Goal: Check status: Check status

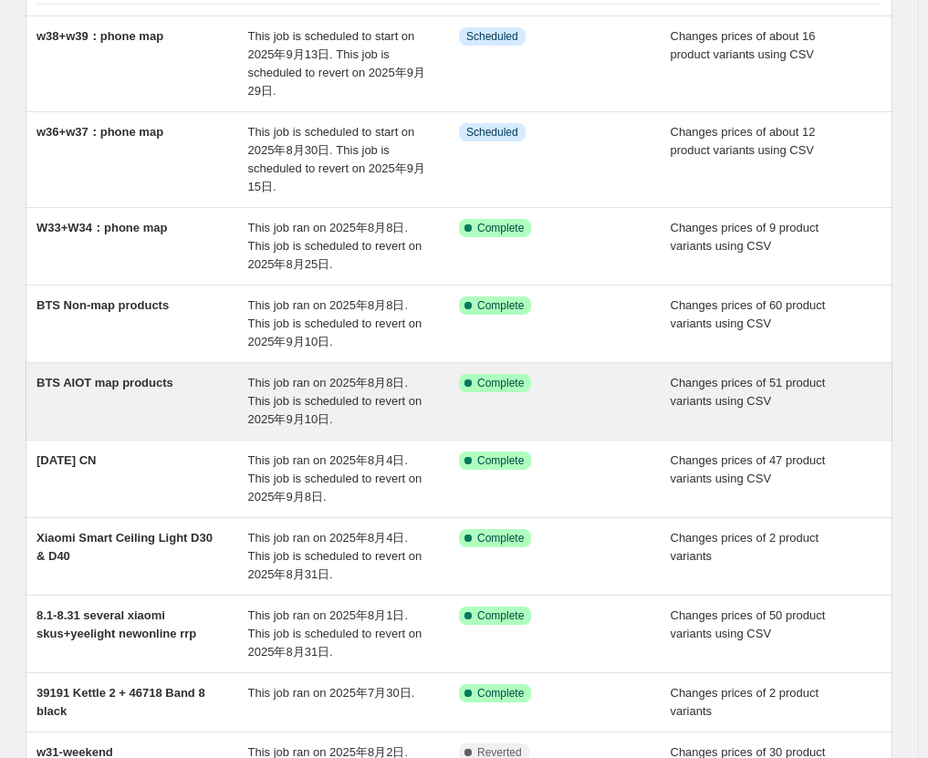
scroll to position [182, 0]
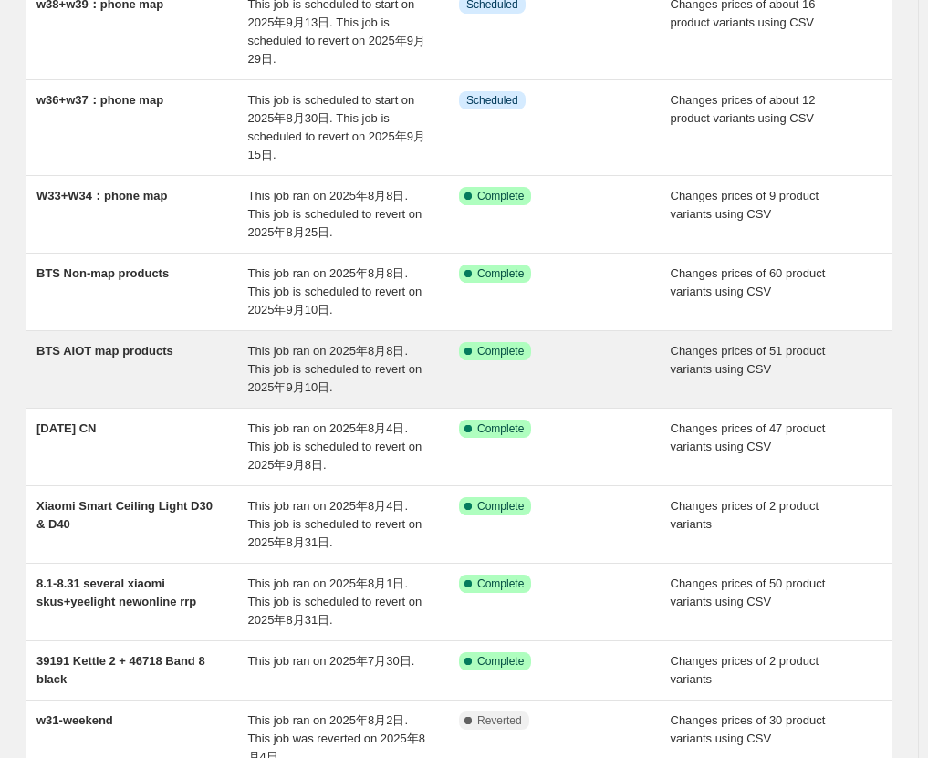
click at [143, 371] on div "BTS AIOT map products" at bounding box center [142, 369] width 212 height 55
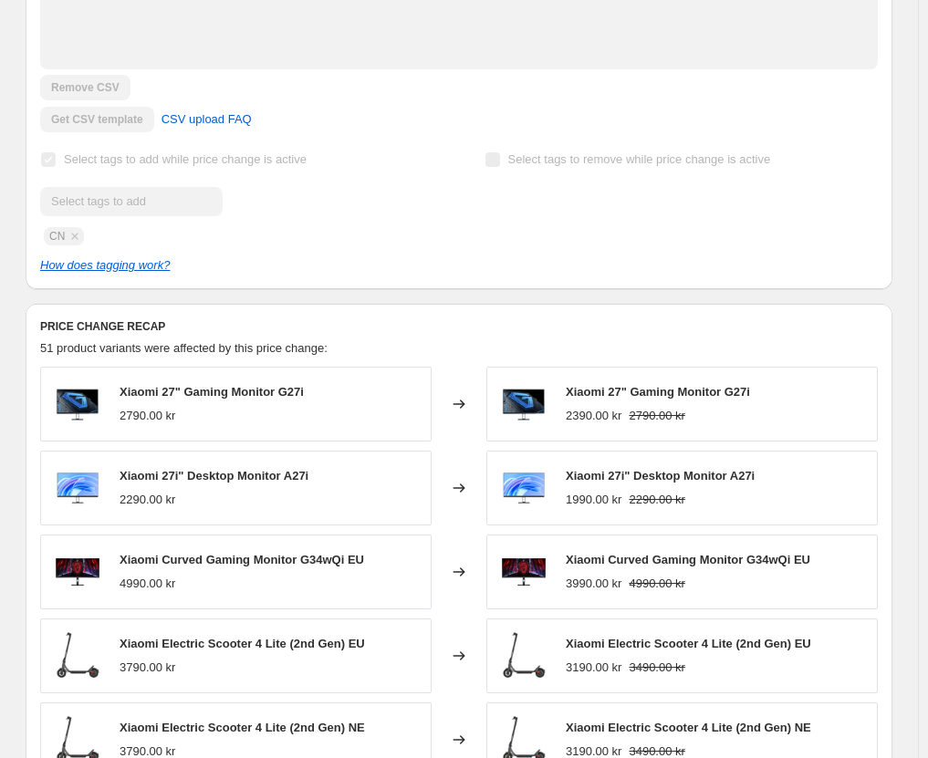
scroll to position [730, 0]
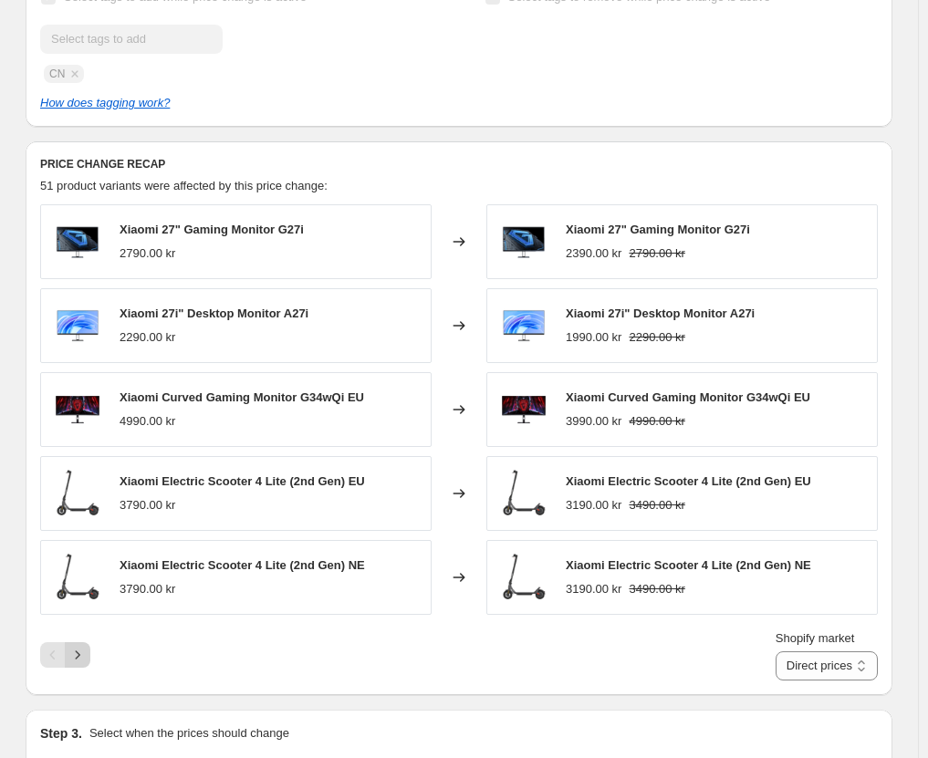
click at [86, 658] on icon "Next" at bounding box center [77, 655] width 18 height 18
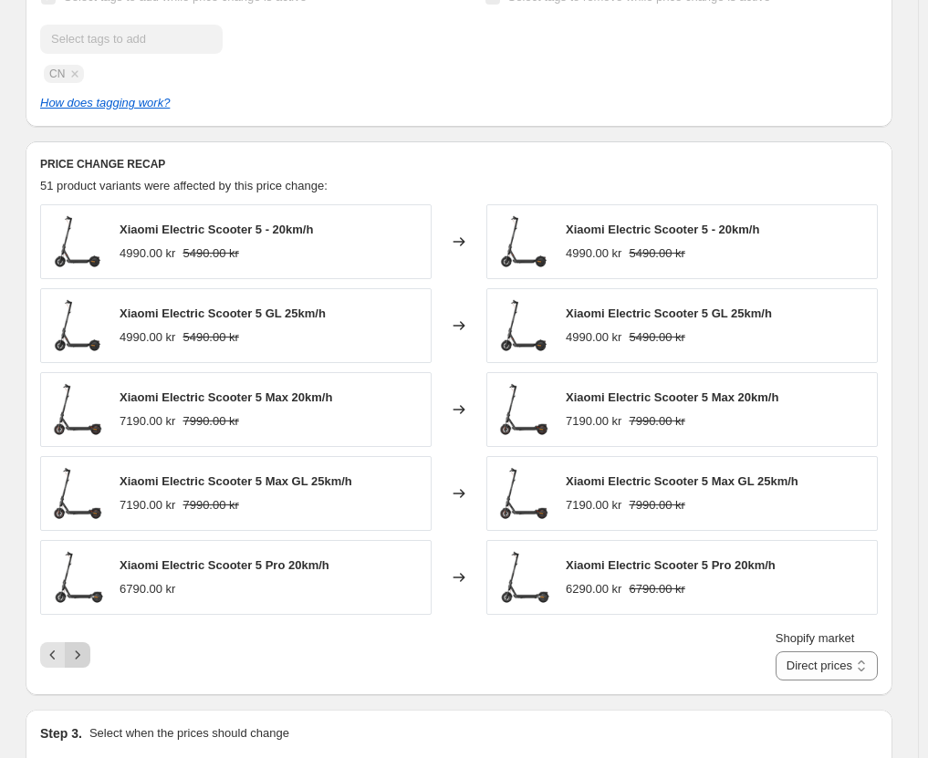
click at [86, 658] on icon "Next" at bounding box center [77, 655] width 18 height 18
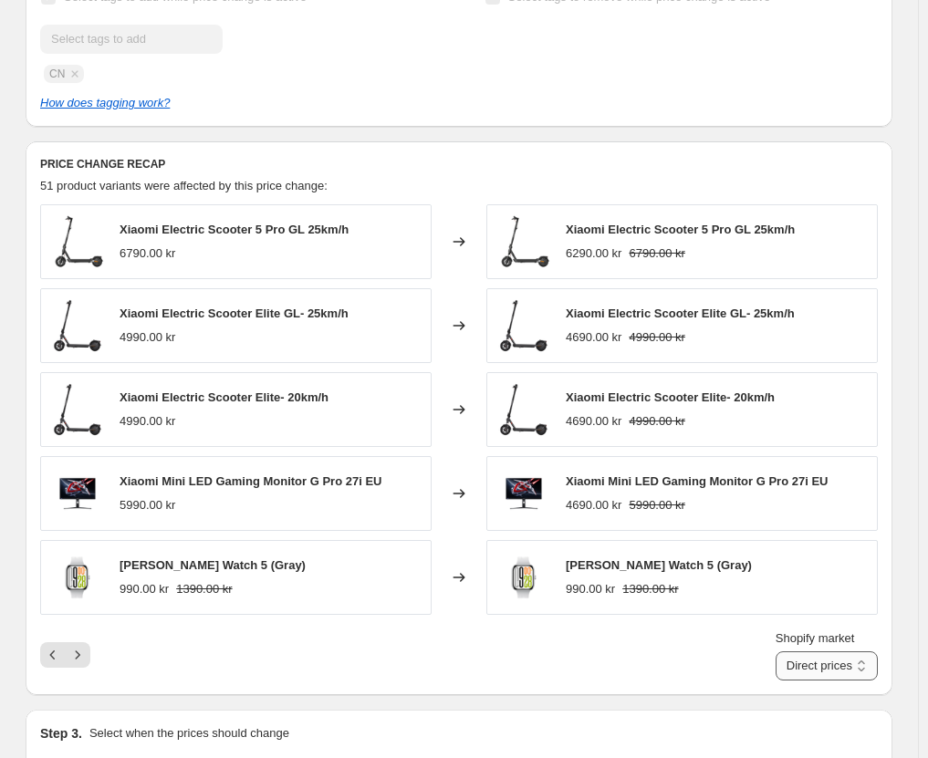
click at [812, 663] on select "Direct prices [GEOGRAPHIC_DATA] [GEOGRAPHIC_DATA] [GEOGRAPHIC_DATA]" at bounding box center [827, 665] width 102 height 29
select select "13296369893"
click at [795, 651] on select "Direct prices [GEOGRAPHIC_DATA] [GEOGRAPHIC_DATA] [GEOGRAPHIC_DATA]" at bounding box center [827, 665] width 102 height 29
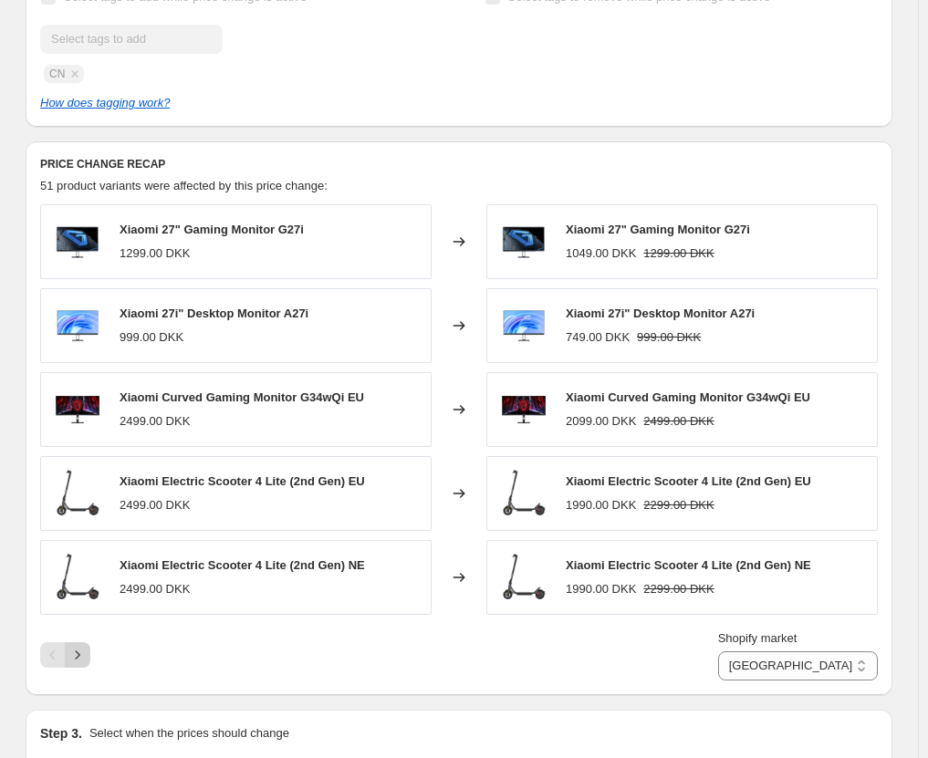
click at [90, 661] on button "Next" at bounding box center [78, 655] width 26 height 26
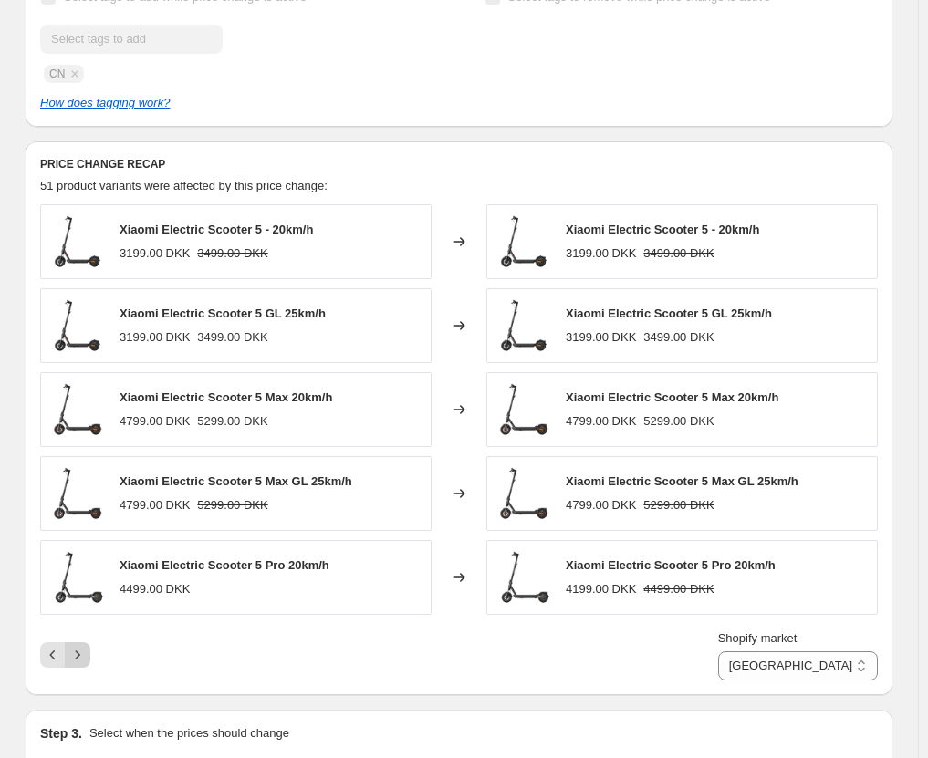
click at [90, 661] on button "Next" at bounding box center [78, 655] width 26 height 26
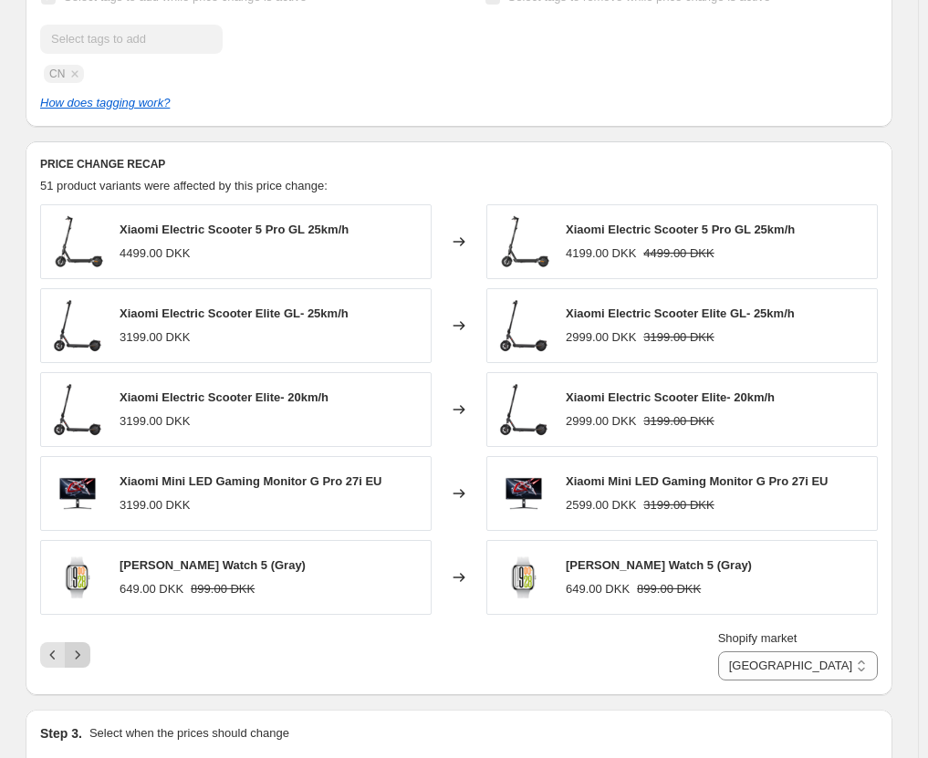
click at [95, 662] on div "Shopify market Direct prices [GEOGRAPHIC_DATA] [GEOGRAPHIC_DATA] [GEOGRAPHIC_DA…" at bounding box center [459, 655] width 838 height 51
click at [85, 660] on icon "Next" at bounding box center [77, 655] width 18 height 18
